Goal: Find specific page/section: Find specific page/section

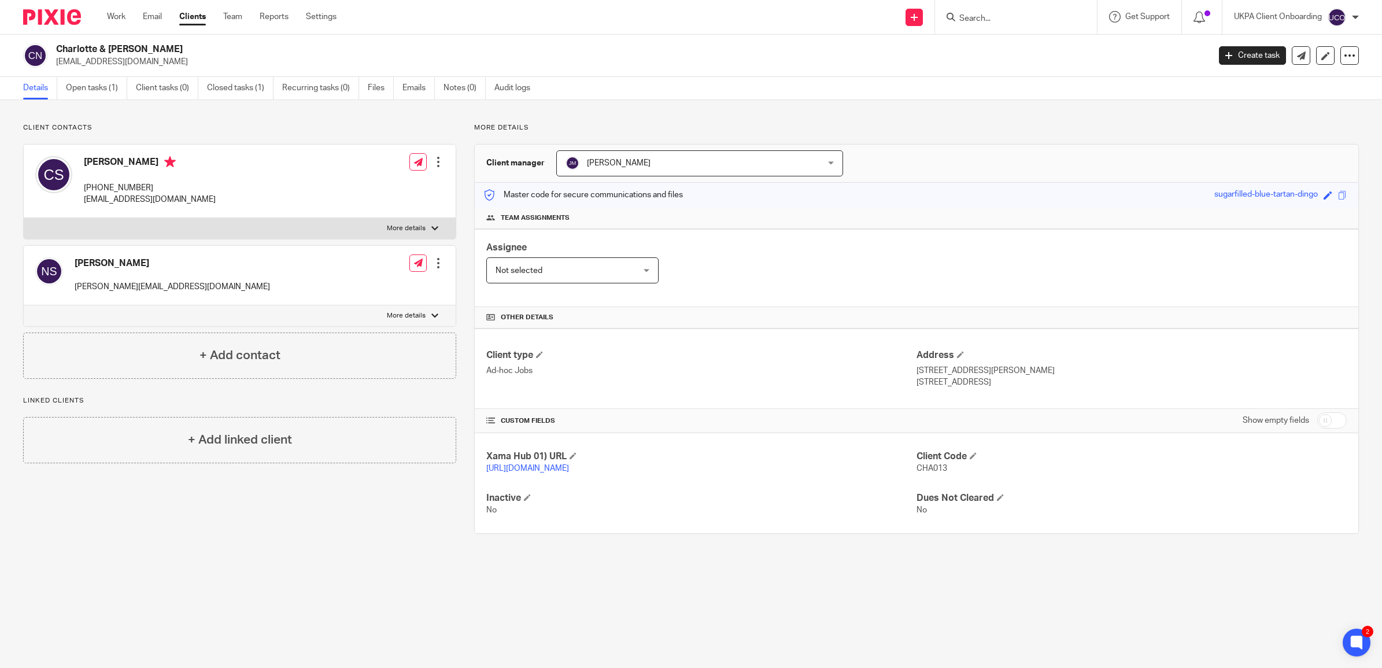
click at [989, 14] on input "Search" at bounding box center [1010, 19] width 104 height 10
paste input "E15 4JZ"
click at [979, 16] on input "E15 4JZ" at bounding box center [1010, 19] width 104 height 10
click at [975, 17] on input "E15 4JZ" at bounding box center [1010, 19] width 104 height 10
type input "E15 4JZ"
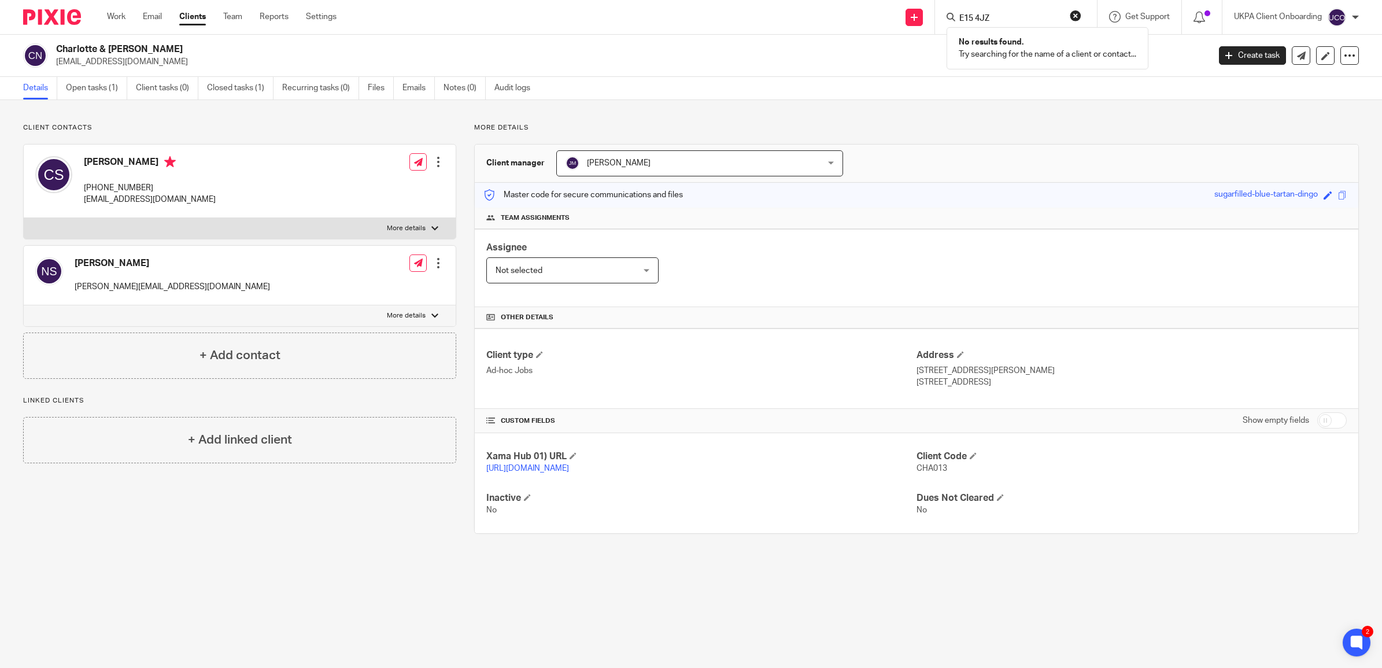
drag, startPoint x: 195, startPoint y: 16, endPoint x: 212, endPoint y: 39, distance: 28.2
click at [195, 16] on link "Clients" at bounding box center [192, 17] width 27 height 12
click at [194, 21] on link "Clients" at bounding box center [192, 17] width 27 height 12
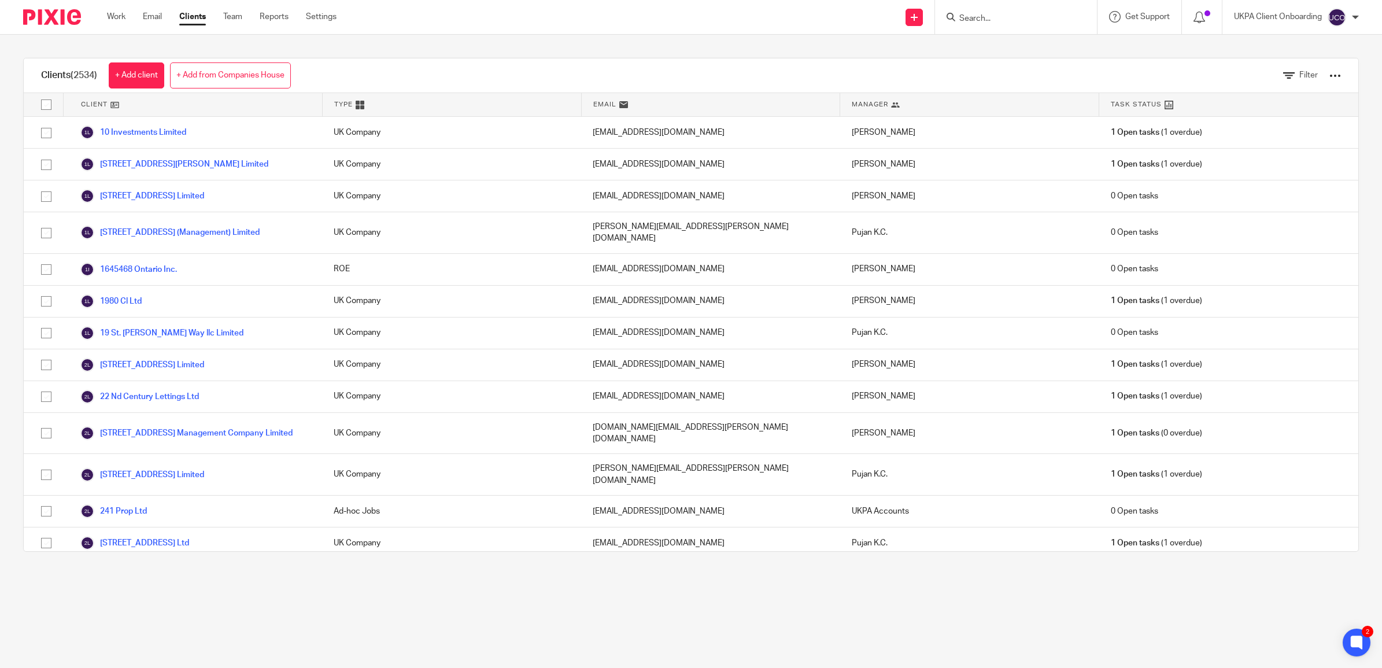
drag, startPoint x: 1015, startPoint y: 7, endPoint x: 1010, endPoint y: 16, distance: 10.6
click at [1014, 9] on div at bounding box center [1016, 17] width 162 height 34
click at [1010, 16] on input "Search" at bounding box center [1010, 19] width 104 height 10
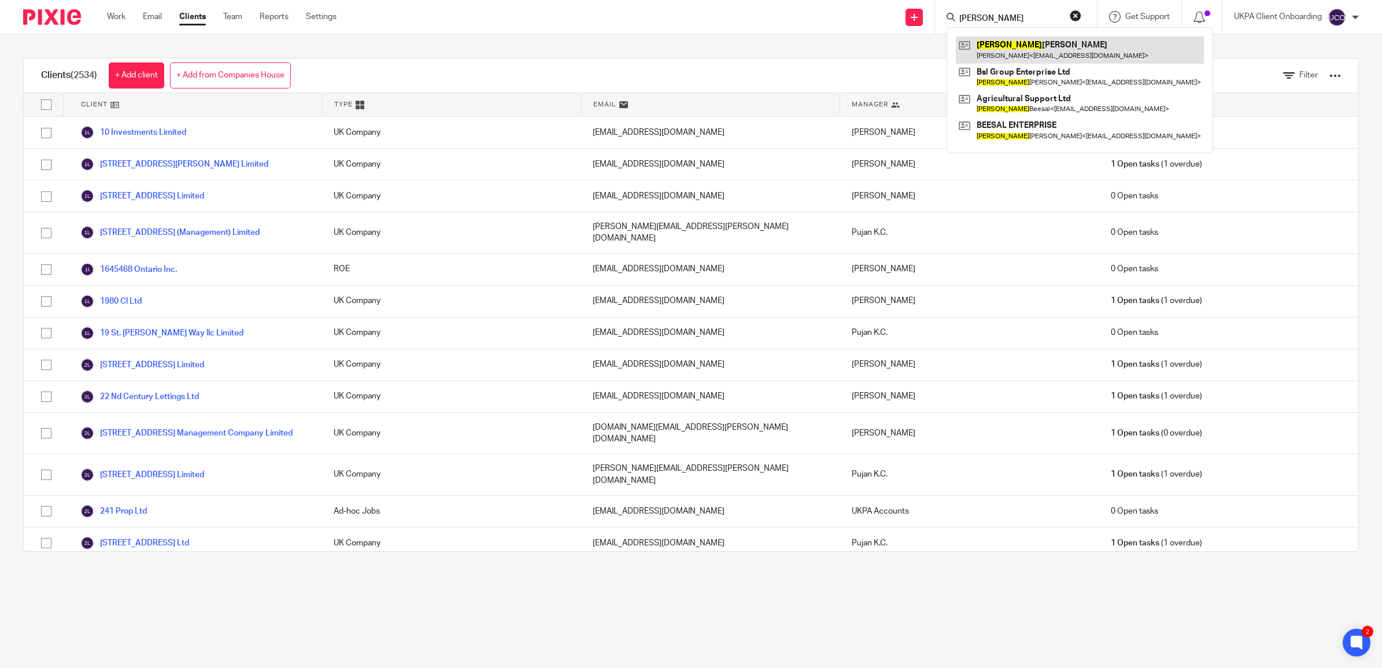
type input "manvir"
click at [1038, 47] on link at bounding box center [1080, 49] width 248 height 27
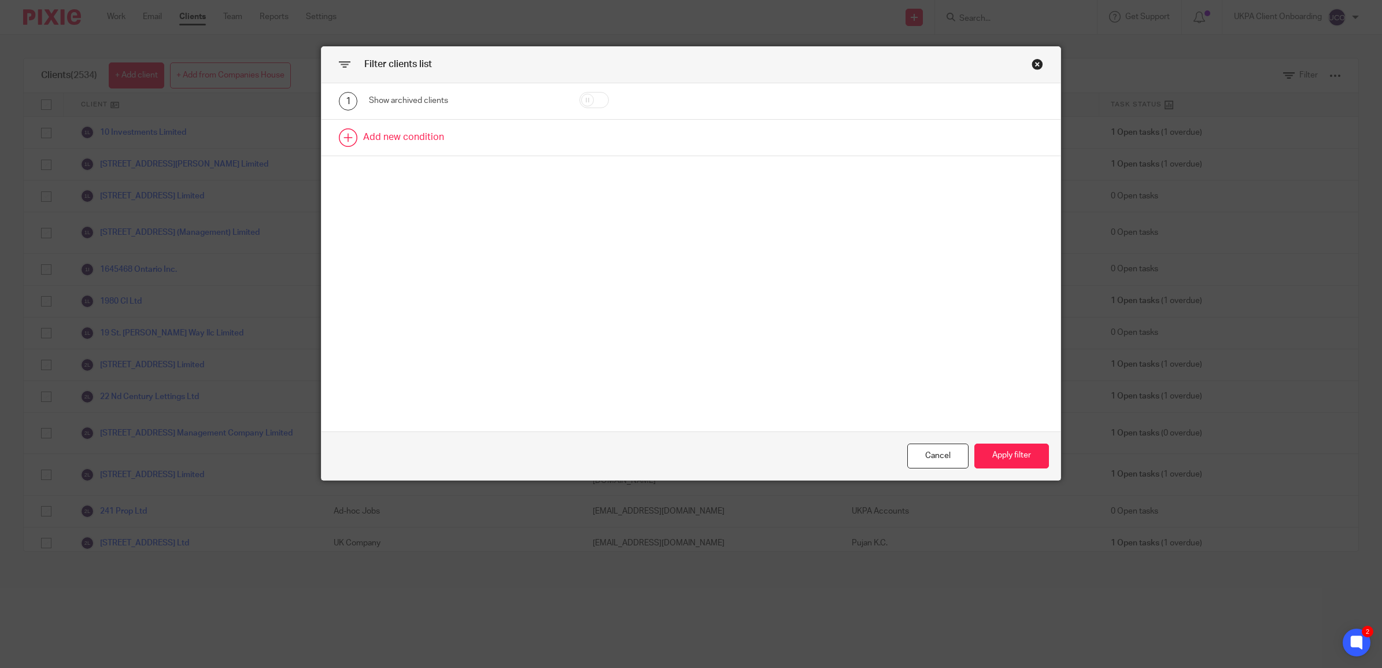
click at [419, 140] on link at bounding box center [690, 138] width 739 height 36
click at [493, 145] on div "Field" at bounding box center [451, 141] width 146 height 24
click at [417, 181] on input "address" at bounding box center [460, 171] width 174 height 22
click at [423, 167] on input "address" at bounding box center [460, 171] width 174 height 22
click at [430, 213] on div "1 Show archived clients 2 Field address Add new condition" at bounding box center [690, 257] width 739 height 349
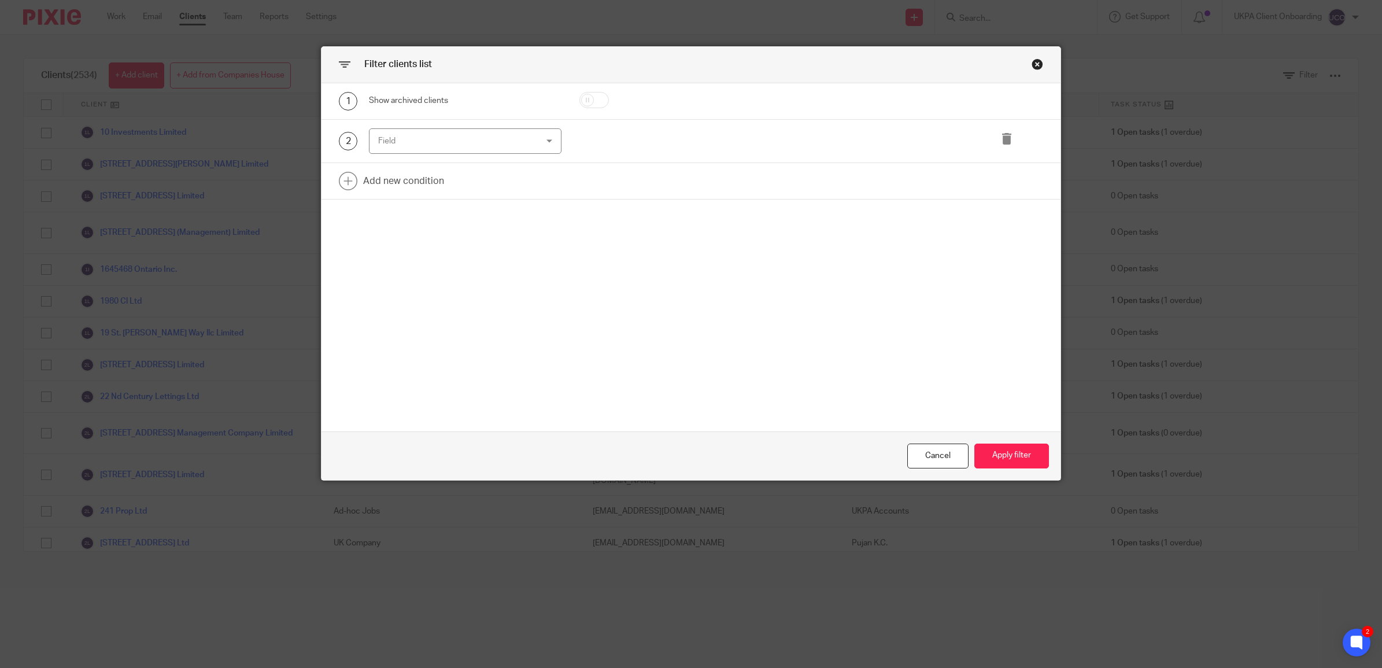
click at [400, 145] on div "Field" at bounding box center [451, 141] width 146 height 24
type input "address"
click at [536, 225] on div "1 Show archived clients 2 Field Add new condition" at bounding box center [690, 257] width 739 height 349
click at [477, 138] on div "Field" at bounding box center [451, 141] width 146 height 24
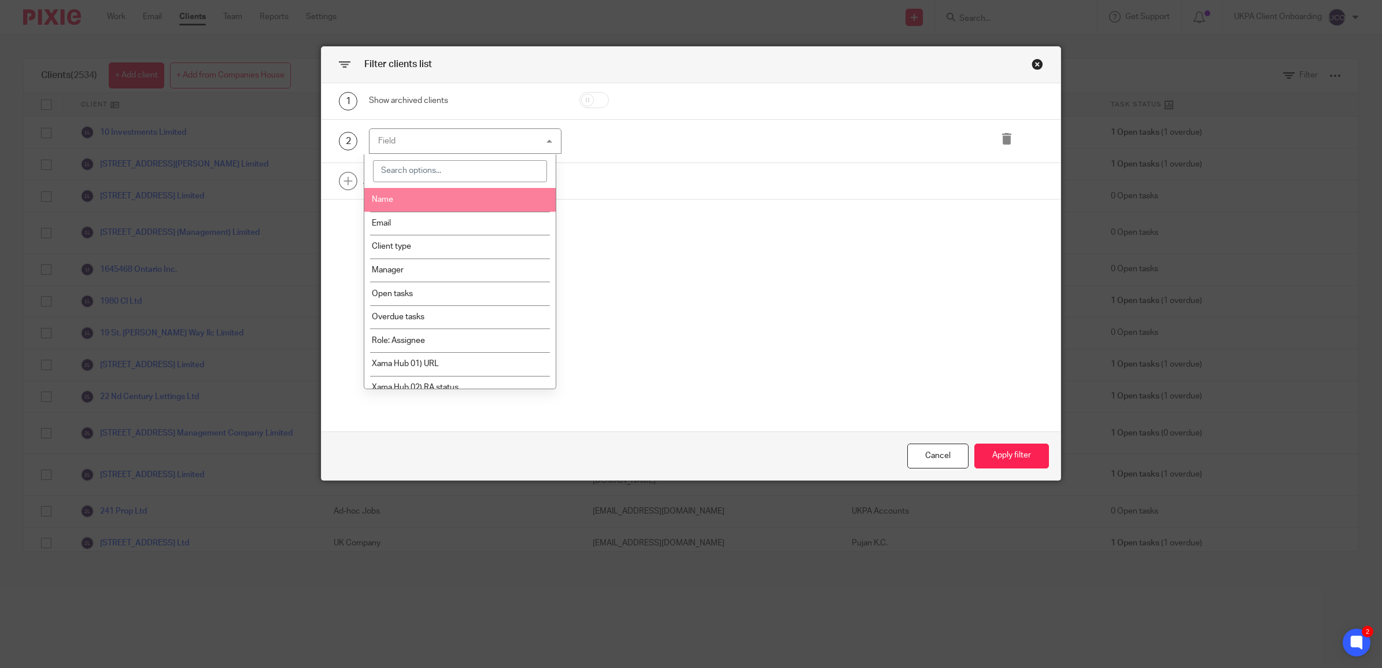
click at [345, 212] on div "1 Show archived clients 2 Field Name Email Client type Manager Open tasks Overd…" at bounding box center [690, 257] width 739 height 349
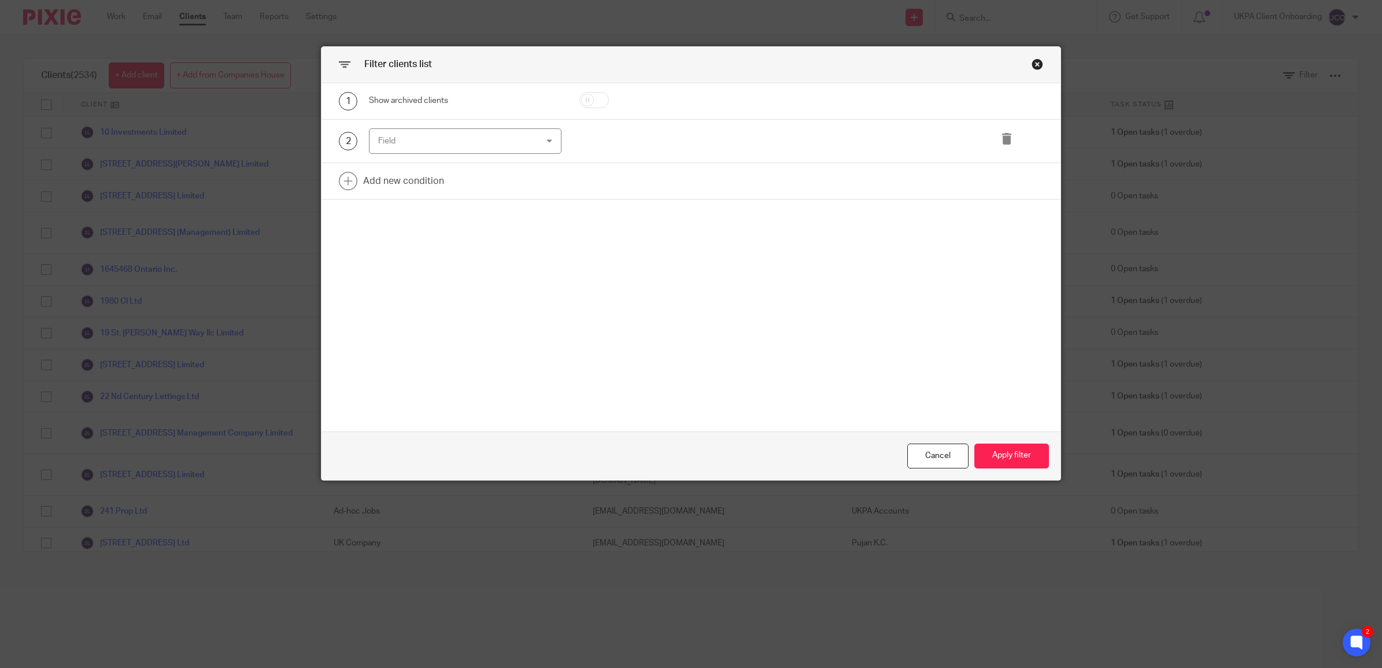
click at [438, 136] on div "Field" at bounding box center [451, 141] width 146 height 24
click at [941, 457] on div "Cancel" at bounding box center [937, 455] width 61 height 25
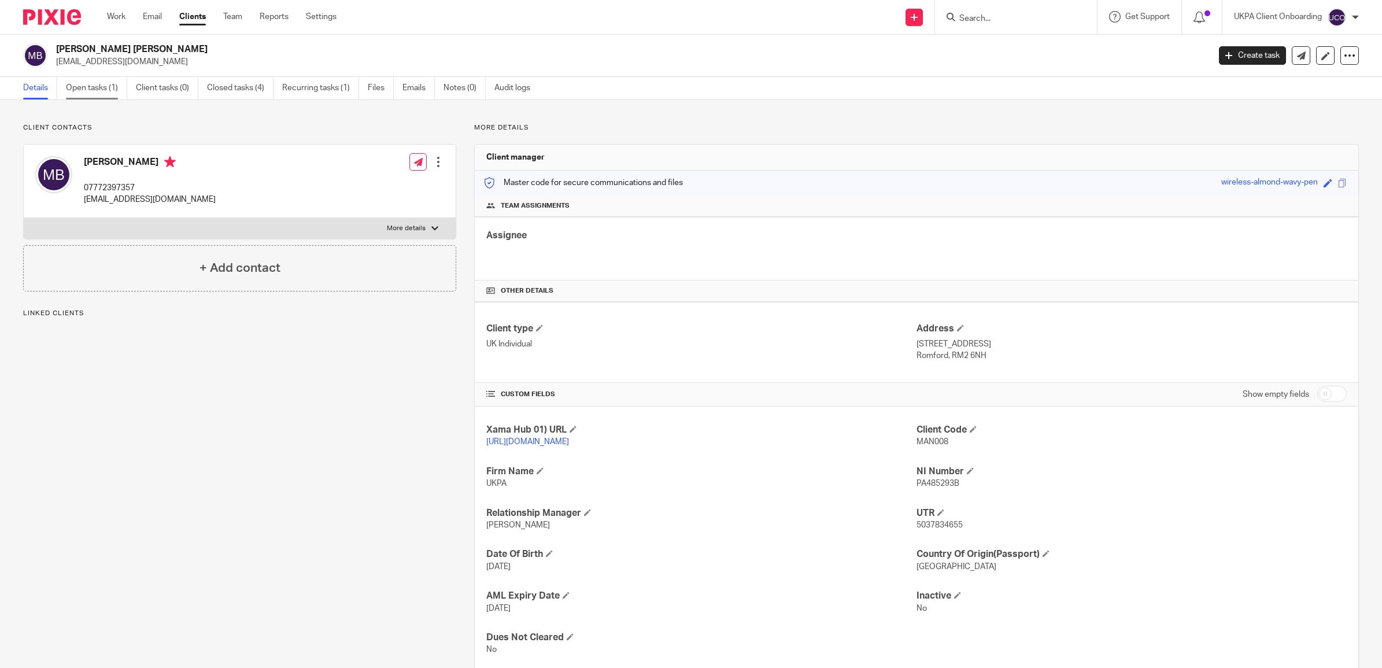
click at [73, 95] on link "Open tasks (1)" at bounding box center [96, 88] width 61 height 23
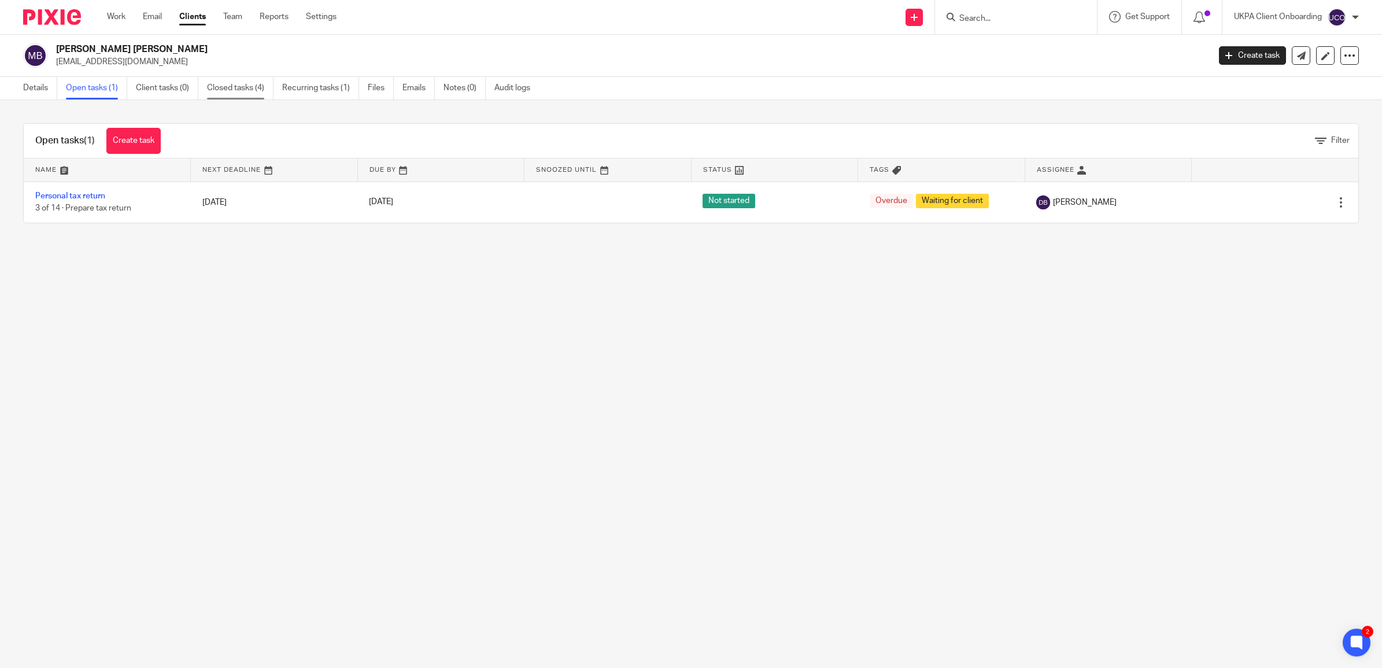
click at [232, 84] on link "Closed tasks (4)" at bounding box center [240, 88] width 66 height 23
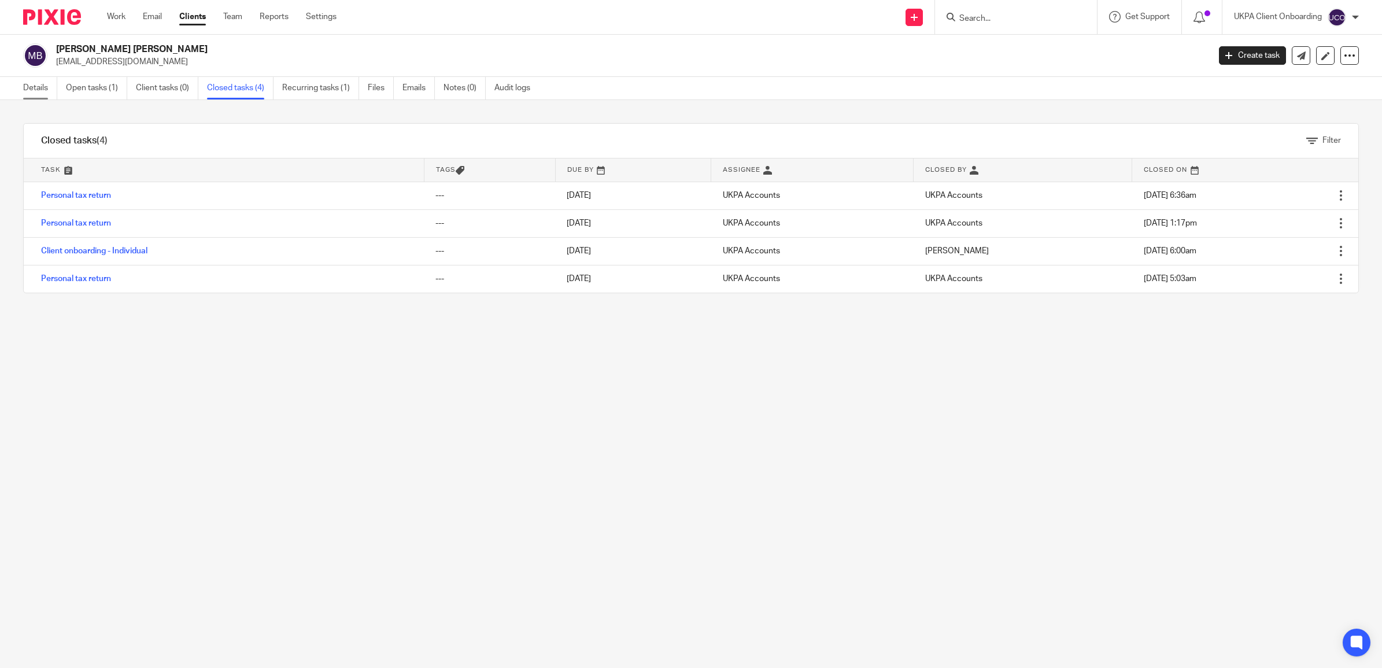
click at [42, 93] on link "Details" at bounding box center [40, 88] width 34 height 23
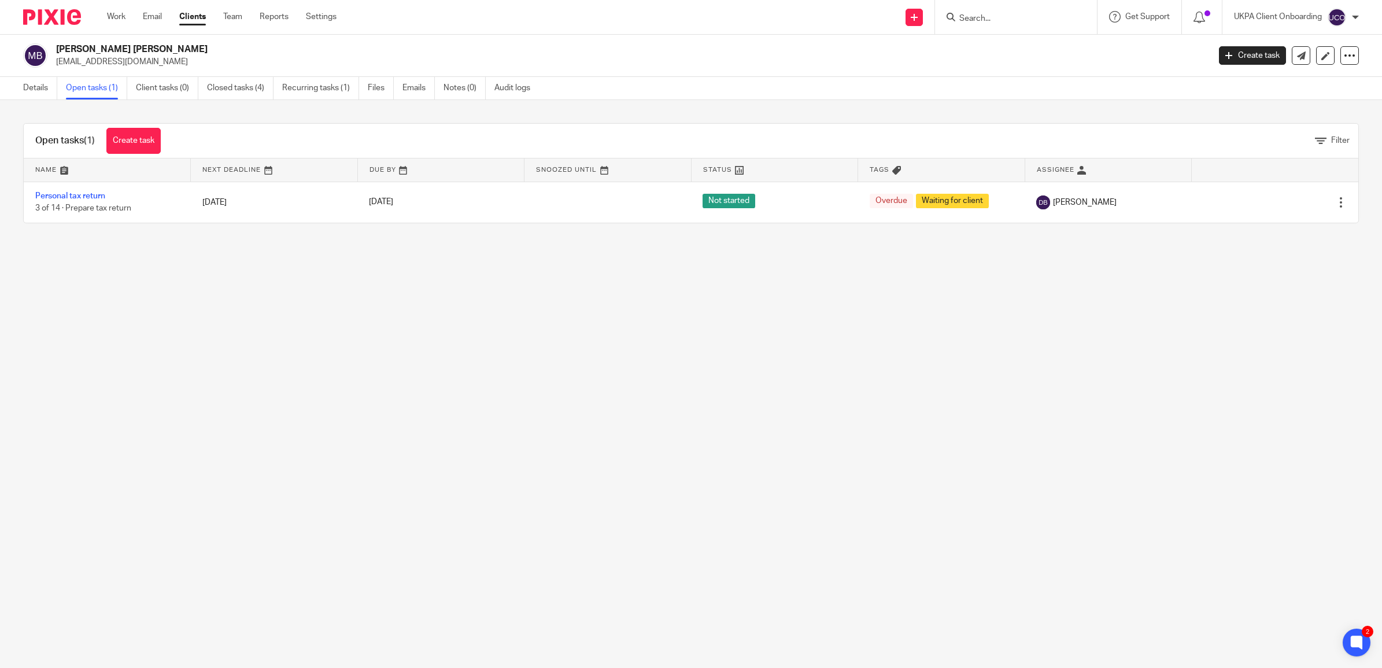
click at [1015, 9] on div at bounding box center [1016, 17] width 162 height 34
click at [999, 19] on input "Search" at bounding box center [1010, 19] width 104 height 10
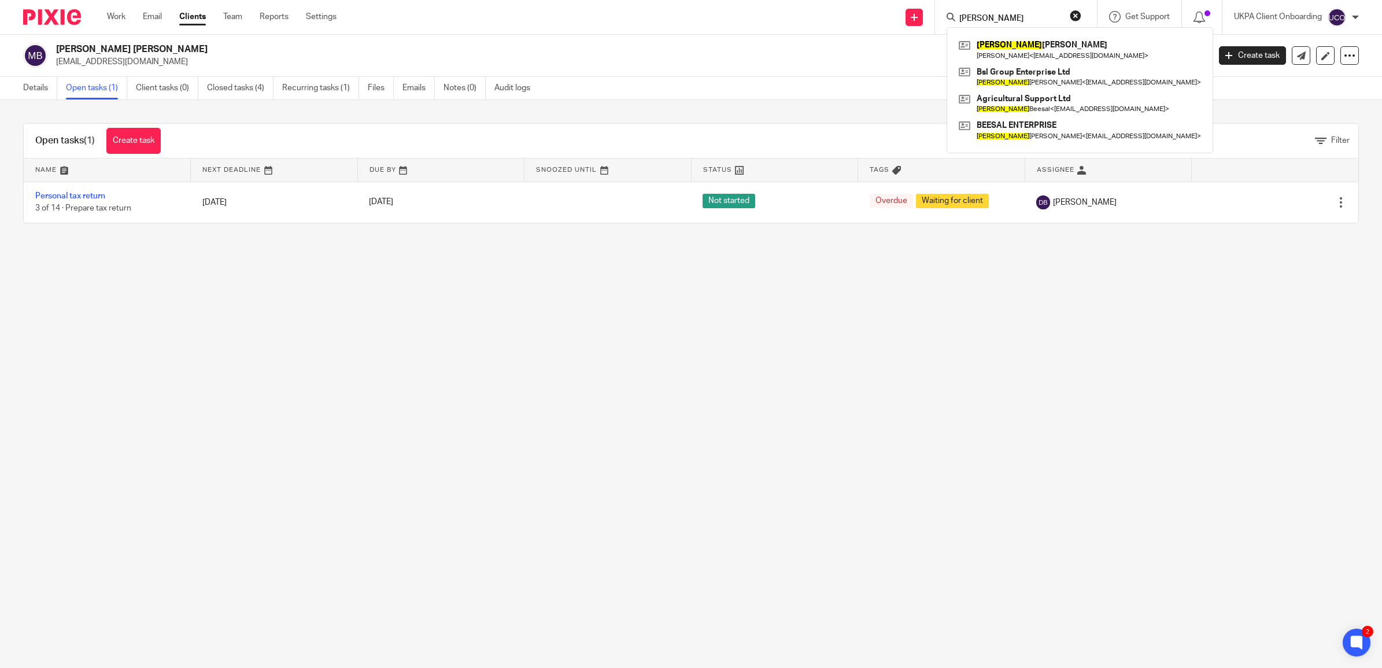
type input "[PERSON_NAME]"
drag, startPoint x: 1077, startPoint y: 15, endPoint x: 1027, endPoint y: 12, distance: 49.8
click at [1075, 14] on button "reset" at bounding box center [1076, 16] width 12 height 12
click at [982, 14] on input "Search" at bounding box center [1003, 19] width 104 height 10
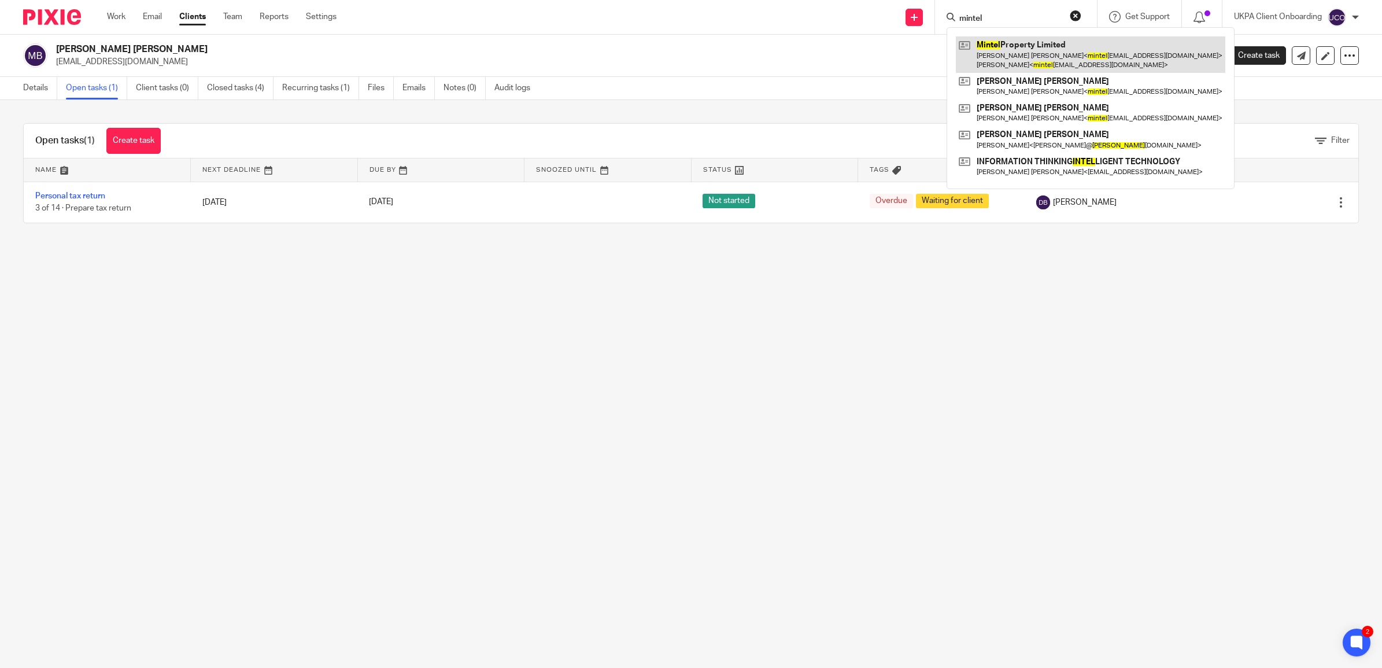
type input "mintel"
click at [993, 45] on link at bounding box center [1090, 54] width 269 height 36
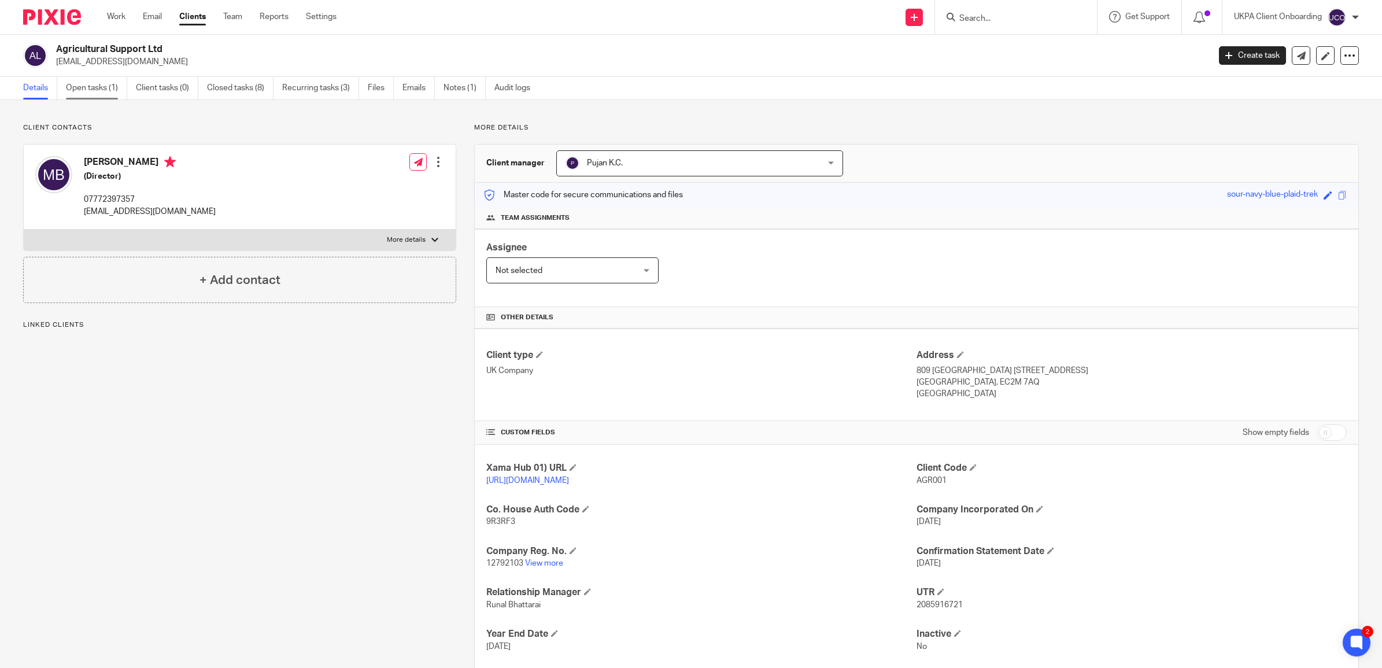
click at [108, 83] on link "Open tasks (1)" at bounding box center [96, 88] width 61 height 23
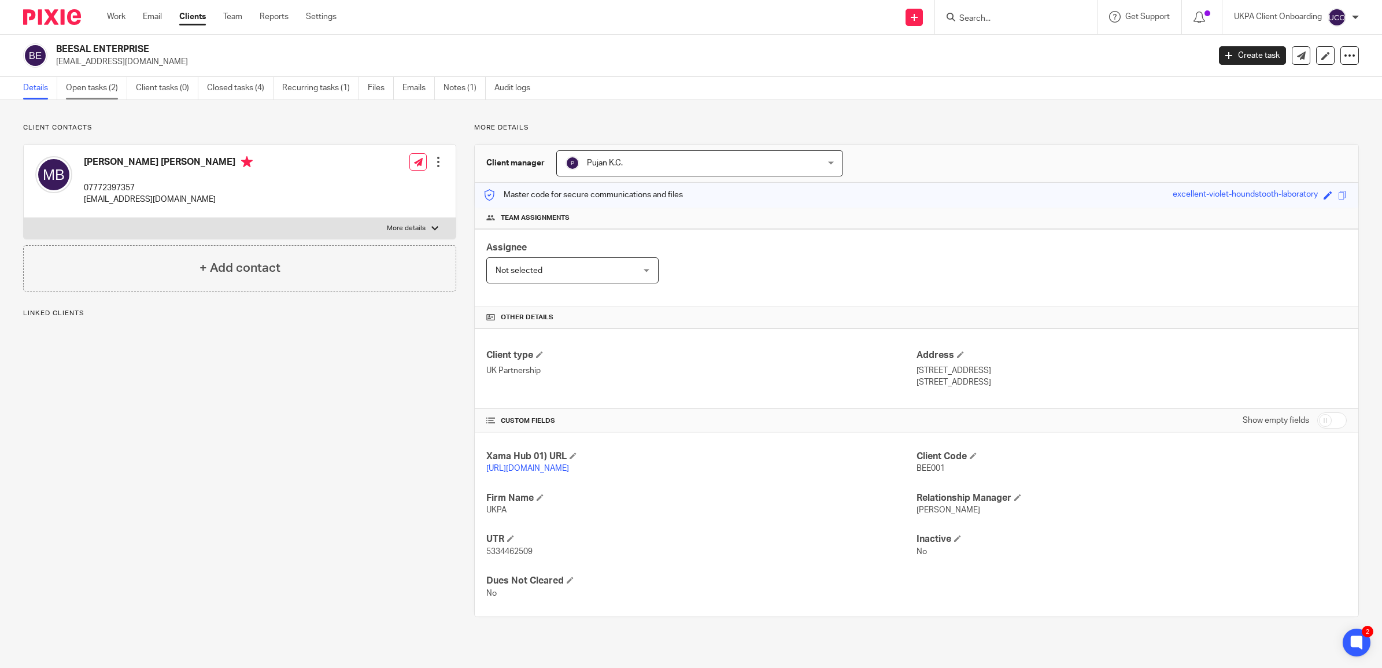
click at [85, 86] on link "Open tasks (2)" at bounding box center [96, 88] width 61 height 23
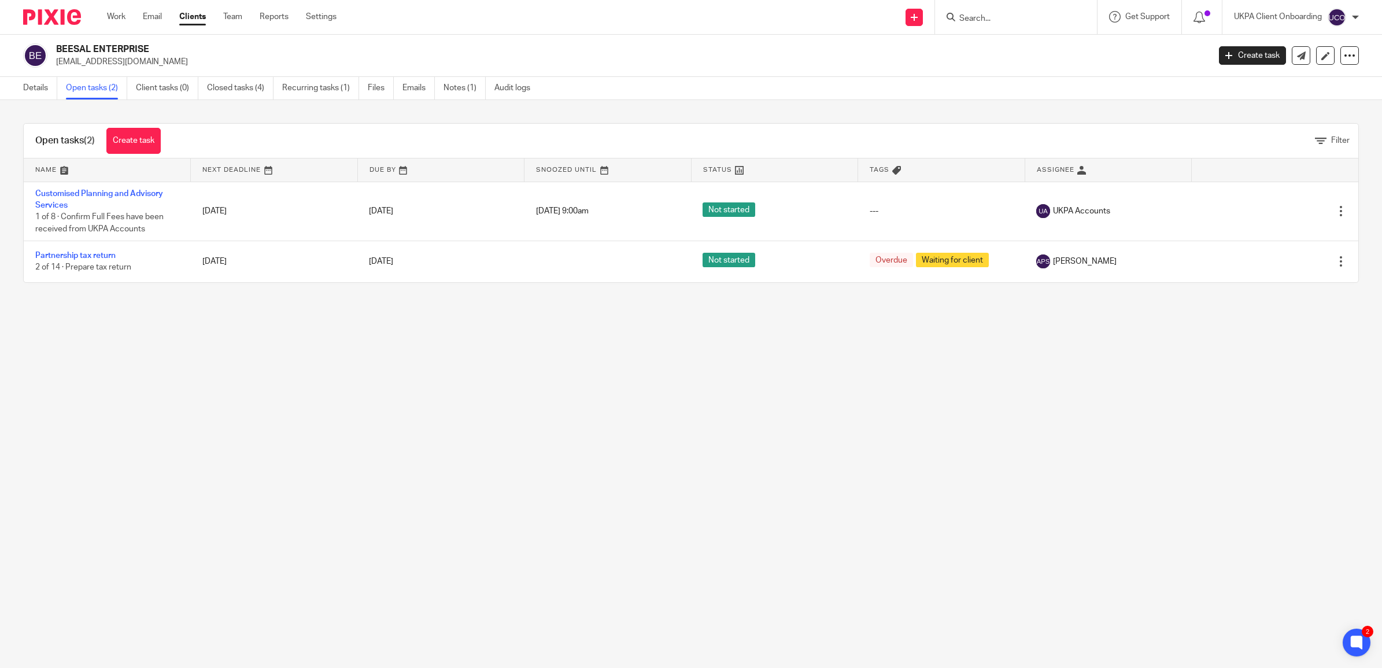
drag, startPoint x: 188, startPoint y: 47, endPoint x: 56, endPoint y: 45, distance: 132.4
click at [56, 45] on h2 "BEESAL ENTERPRISE" at bounding box center [514, 49] width 916 height 12
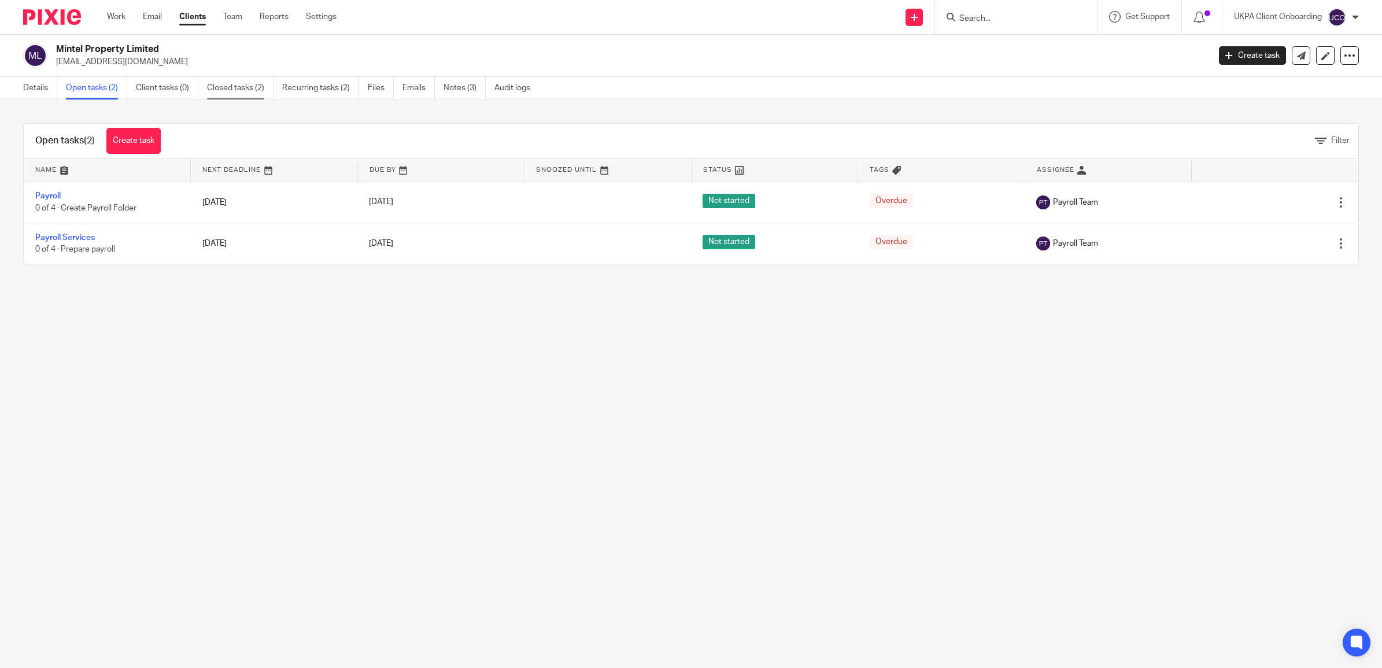
click at [231, 93] on link "Closed tasks (2)" at bounding box center [240, 88] width 66 height 23
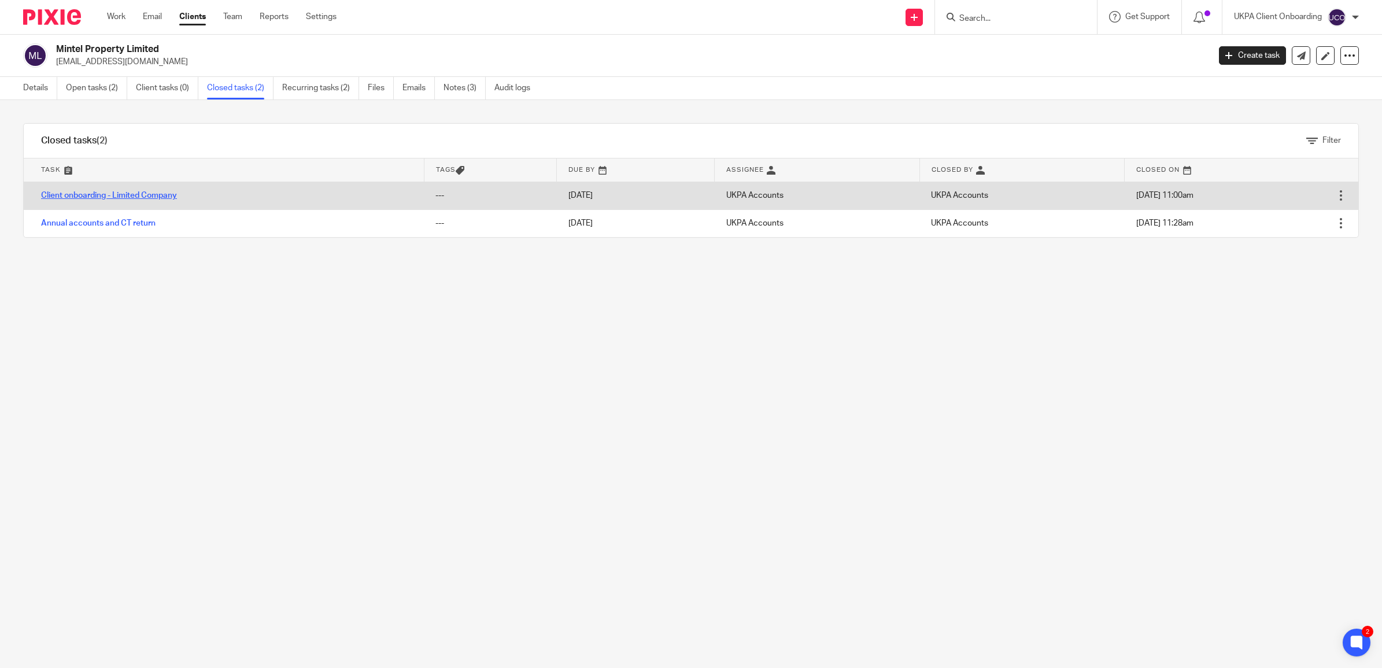
click at [109, 198] on link "Client onboarding - Limited Company" at bounding box center [109, 195] width 136 height 8
